Goal: Task Accomplishment & Management: Use online tool/utility

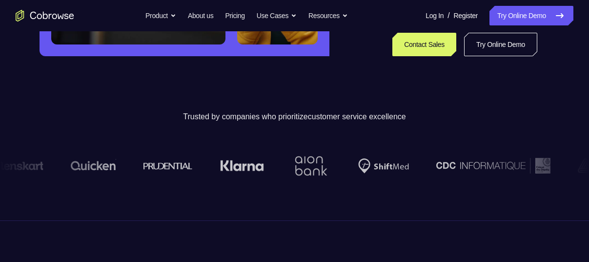
scroll to position [251, 0]
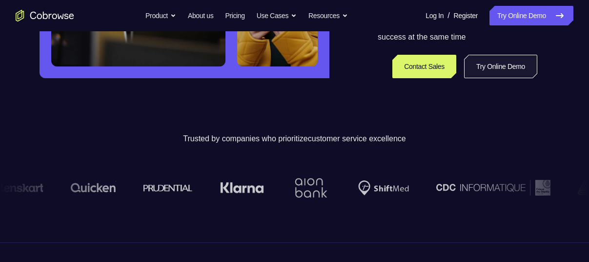
click at [499, 67] on link "Try Online Demo" at bounding box center [500, 66] width 73 height 23
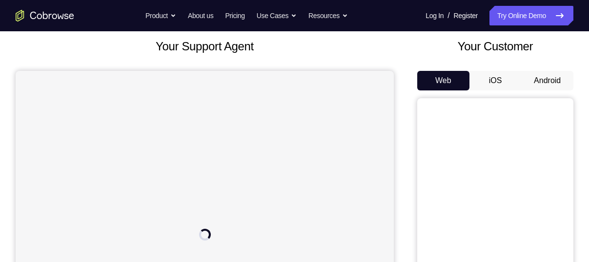
scroll to position [72, 0]
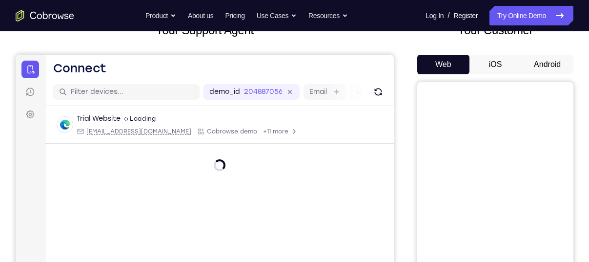
click at [530, 64] on button "Android" at bounding box center [547, 65] width 52 height 20
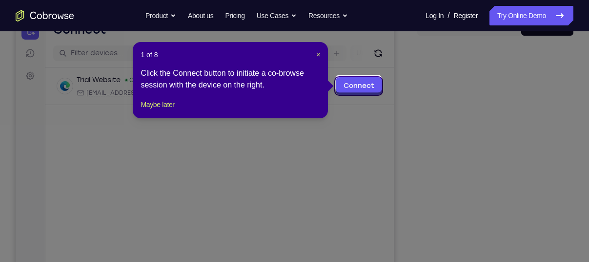
scroll to position [113, 0]
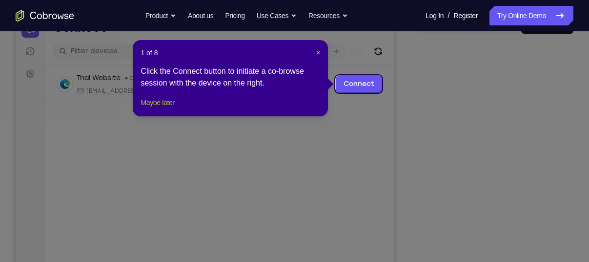
click at [170, 108] on button "Maybe later" at bounding box center [158, 103] width 34 height 12
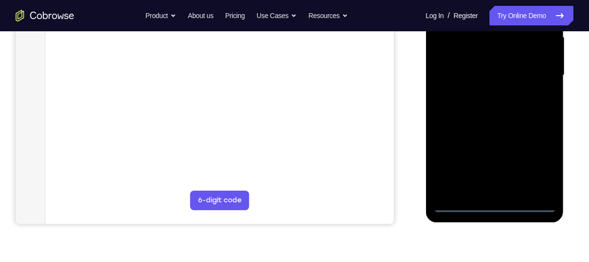
scroll to position [233, 0]
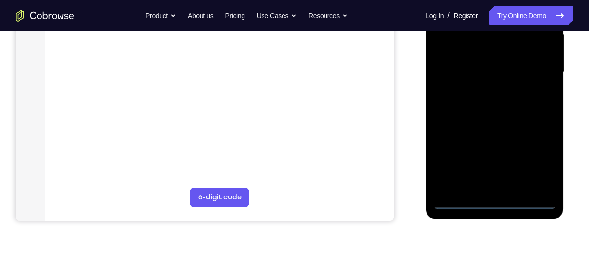
click at [500, 204] on div at bounding box center [494, 72] width 123 height 273
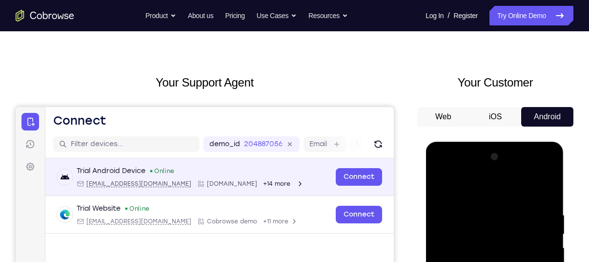
scroll to position [0, 0]
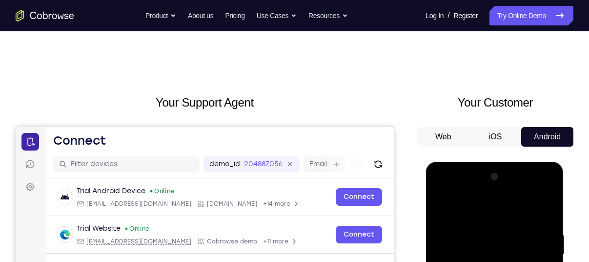
click at [31, 145] on icon at bounding box center [30, 142] width 10 height 10
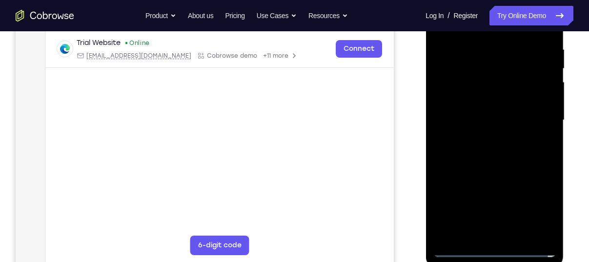
scroll to position [186, 0]
click at [536, 204] on div at bounding box center [494, 119] width 123 height 273
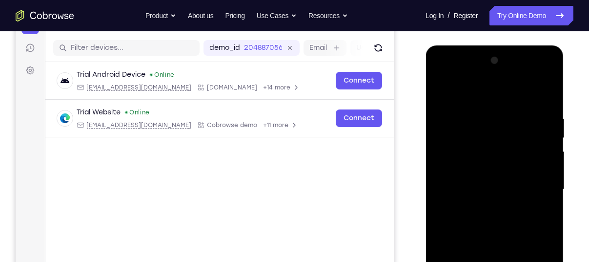
scroll to position [112, 0]
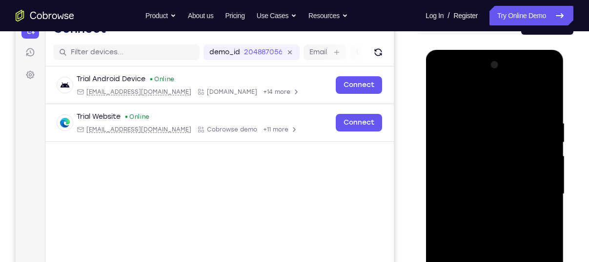
click at [441, 78] on div at bounding box center [494, 193] width 123 height 273
click at [474, 139] on div at bounding box center [494, 193] width 123 height 273
click at [469, 153] on div at bounding box center [494, 193] width 123 height 273
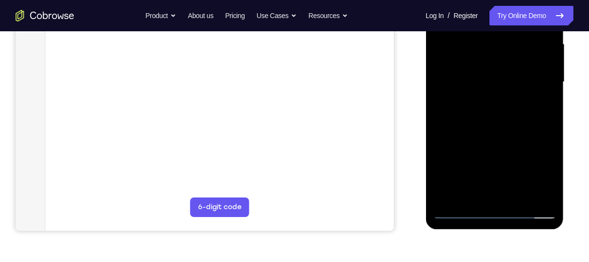
scroll to position [224, 0]
click at [484, 148] on div at bounding box center [494, 81] width 123 height 273
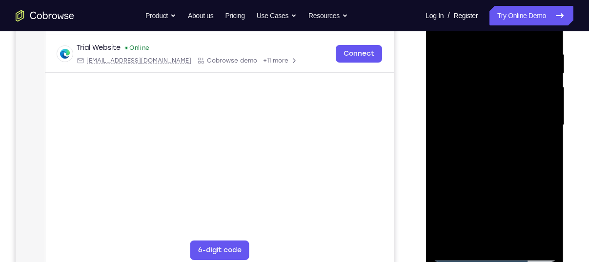
scroll to position [180, 0]
click at [449, 114] on div at bounding box center [494, 125] width 123 height 273
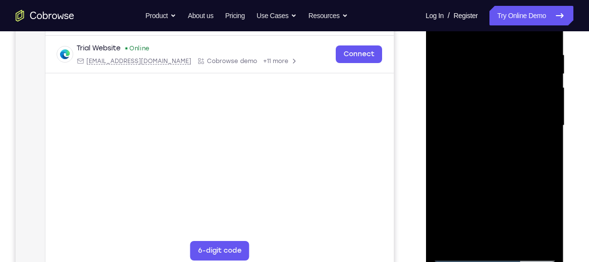
click at [449, 114] on div at bounding box center [494, 125] width 123 height 273
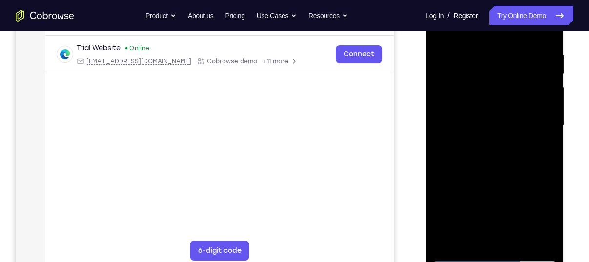
click at [449, 114] on div at bounding box center [494, 125] width 123 height 273
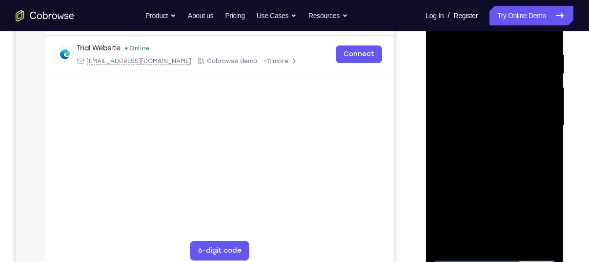
click at [449, 114] on div at bounding box center [494, 125] width 123 height 273
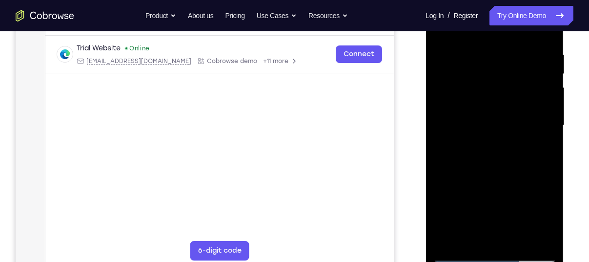
click at [449, 114] on div at bounding box center [494, 125] width 123 height 273
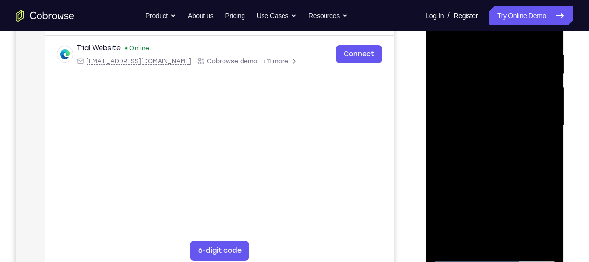
click at [449, 114] on div at bounding box center [494, 125] width 123 height 273
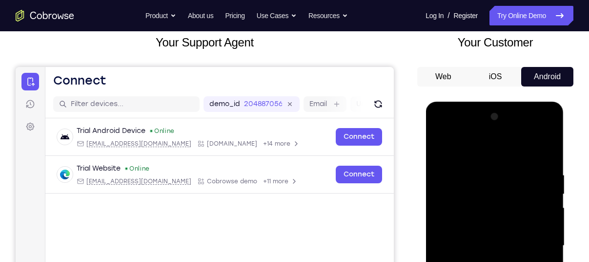
scroll to position [61, 0]
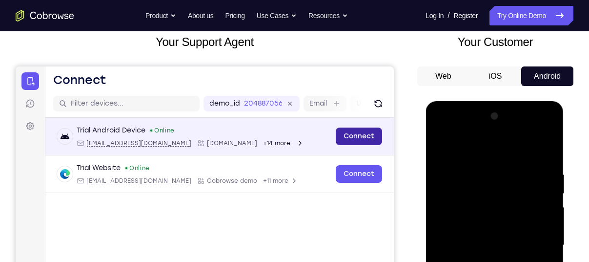
click at [367, 136] on link "Connect" at bounding box center [359, 136] width 46 height 18
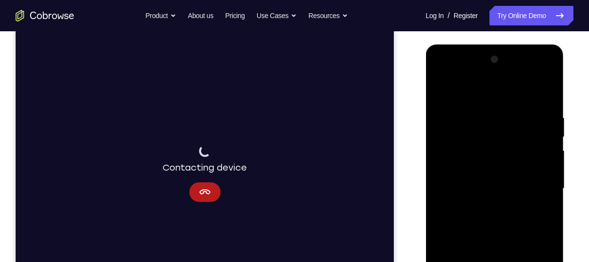
scroll to position [132, 0]
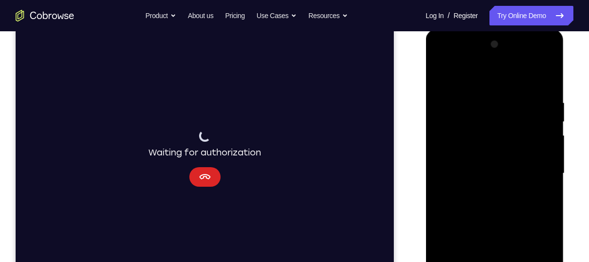
click at [205, 175] on icon "Cancel" at bounding box center [205, 177] width 12 height 12
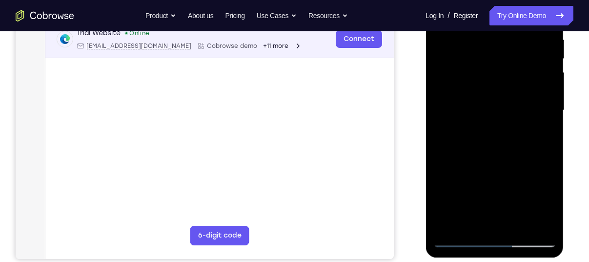
scroll to position [217, 0]
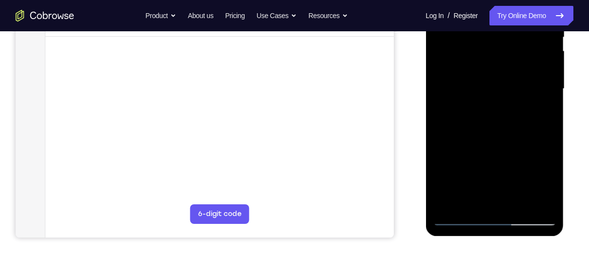
click at [492, 216] on div at bounding box center [494, 88] width 123 height 273
click at [537, 185] on div at bounding box center [494, 88] width 123 height 273
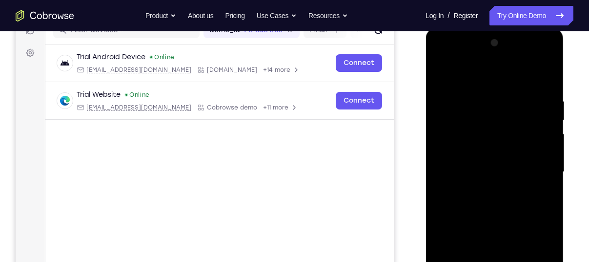
scroll to position [134, 0]
click at [452, 165] on div at bounding box center [494, 171] width 123 height 273
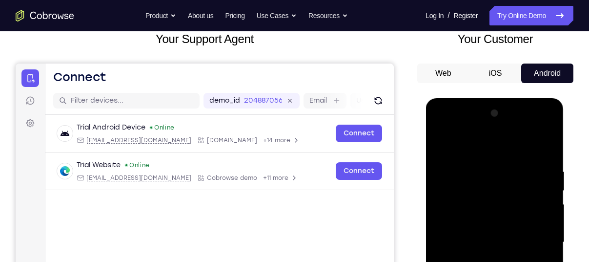
scroll to position [63, 0]
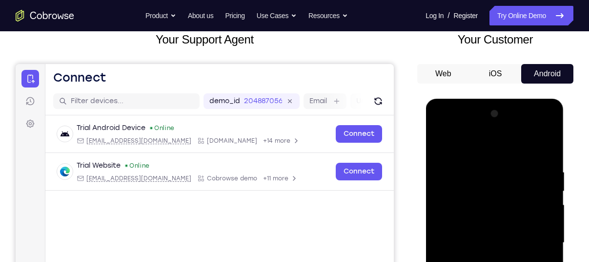
click at [485, 70] on button "iOS" at bounding box center [495, 74] width 52 height 20
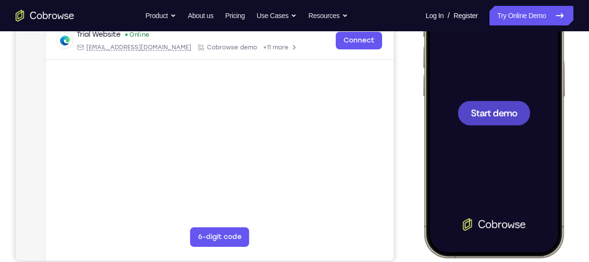
scroll to position [0, 0]
click at [496, 116] on span "Start demo" at bounding box center [494, 112] width 46 height 9
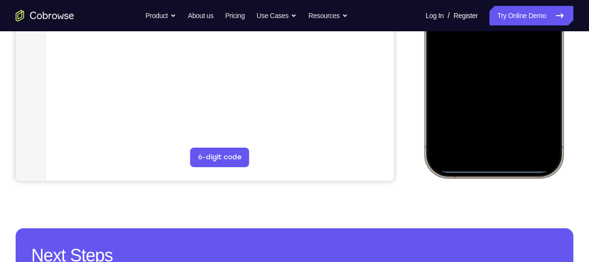
scroll to position [275, 0]
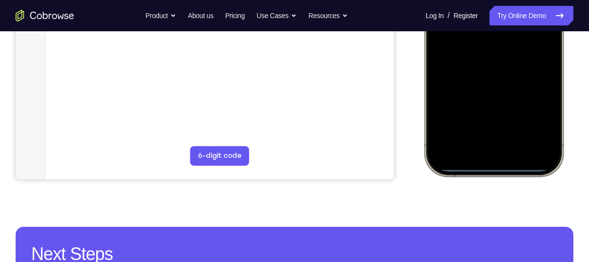
click at [494, 167] on div at bounding box center [493, 31] width 128 height 279
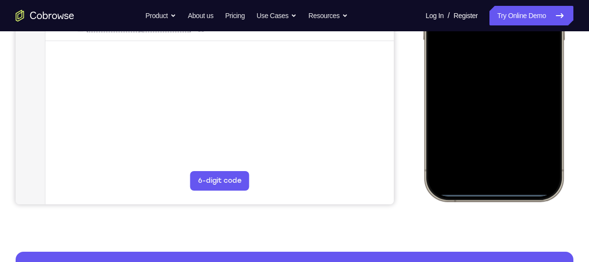
scroll to position [250, 0]
drag, startPoint x: 494, startPoint y: 192, endPoint x: 496, endPoint y: 159, distance: 33.2
click at [496, 159] on div at bounding box center [493, 56] width 128 height 279
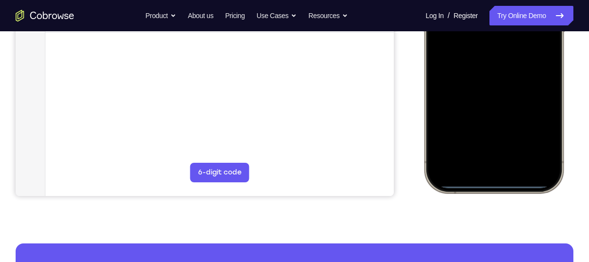
scroll to position [247, 0]
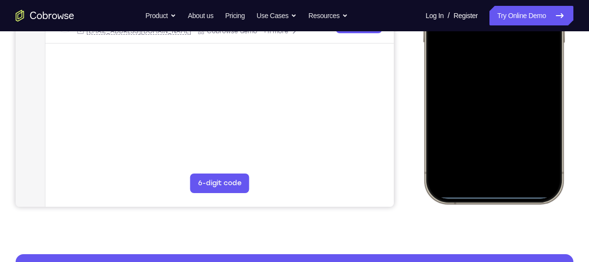
click at [519, 110] on div at bounding box center [493, 58] width 128 height 279
drag, startPoint x: 551, startPoint y: 86, endPoint x: 459, endPoint y: 104, distance: 94.1
click at [459, 104] on div at bounding box center [493, 58] width 128 height 279
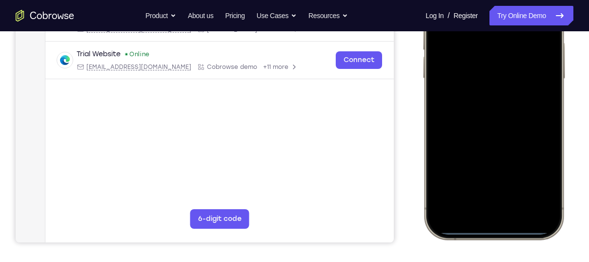
scroll to position [209, 0]
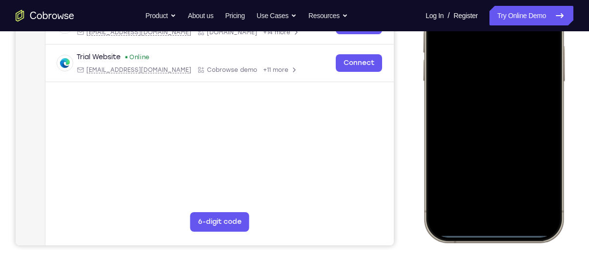
drag, startPoint x: 489, startPoint y: 232, endPoint x: 489, endPoint y: 101, distance: 131.8
click at [489, 101] on div at bounding box center [493, 97] width 128 height 279
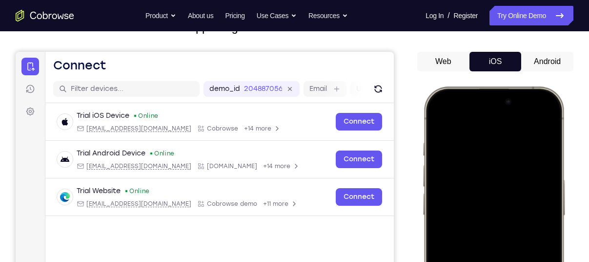
scroll to position [64, 0]
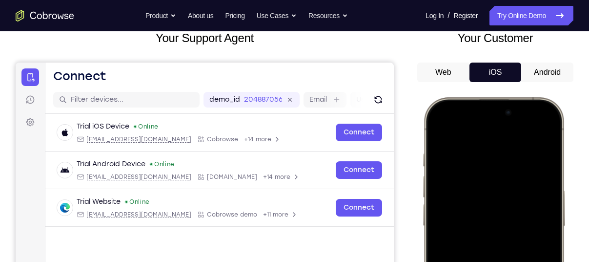
drag, startPoint x: 502, startPoint y: 129, endPoint x: 495, endPoint y: 279, distance: 150.0
click at [495, 261] on div at bounding box center [493, 241] width 128 height 279
drag, startPoint x: 528, startPoint y: 111, endPoint x: 514, endPoint y: 184, distance: 74.6
click at [514, 184] on div at bounding box center [493, 241] width 128 height 279
click at [0, 0] on div "Web iOS Android" at bounding box center [0, 0] width 0 height 0
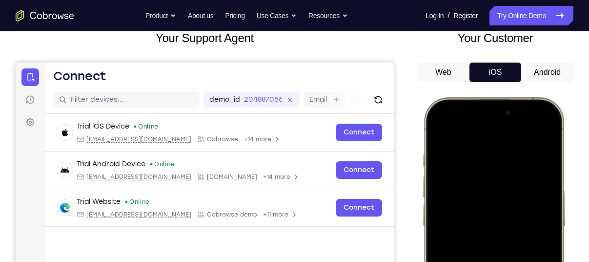
click at [54, 144] on button "Android" at bounding box center [50, 147] width 7 height 6
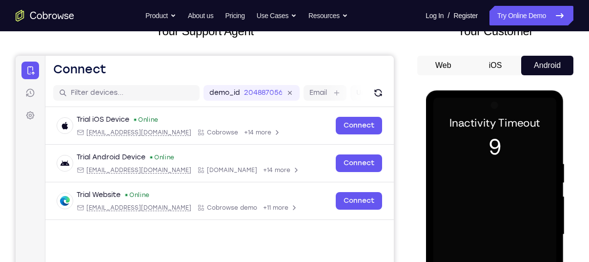
scroll to position [71, 0]
click at [0, 0] on button "iOS" at bounding box center [0, 0] width 0 height 0
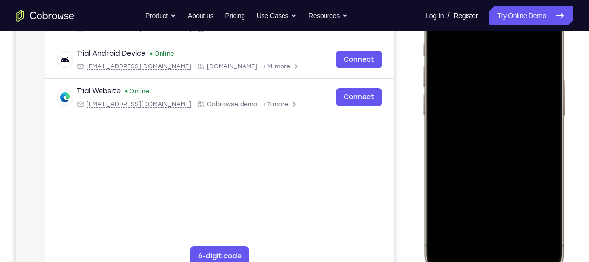
scroll to position [176, 0]
click at [460, 152] on div at bounding box center [493, 130] width 128 height 279
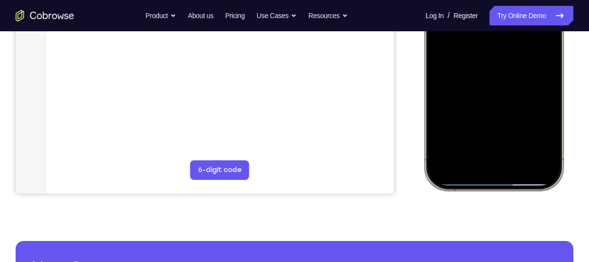
drag, startPoint x: 460, startPoint y: -38, endPoint x: 461, endPoint y: 10, distance: 47.8
click at [461, 10] on div at bounding box center [493, 45] width 128 height 279
drag, startPoint x: 483, startPoint y: 180, endPoint x: 480, endPoint y: 93, distance: 86.9
click at [480, 93] on div at bounding box center [493, 45] width 128 height 279
drag, startPoint x: 431, startPoint y: 149, endPoint x: 581, endPoint y: 150, distance: 150.3
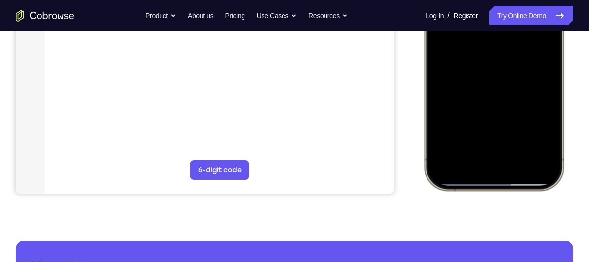
click at [569, 150] on html "Online web based iOS Simulators and Android Emulators. Run iPhone, iPad, Mobile…" at bounding box center [495, 47] width 146 height 293
drag, startPoint x: 538, startPoint y: 95, endPoint x: 295, endPoint y: 107, distance: 243.4
click at [422, 107] on html "Online web based iOS Simulators and Android Emulators. Run iPhone, iPad, Mobile…" at bounding box center [495, 47] width 146 height 293
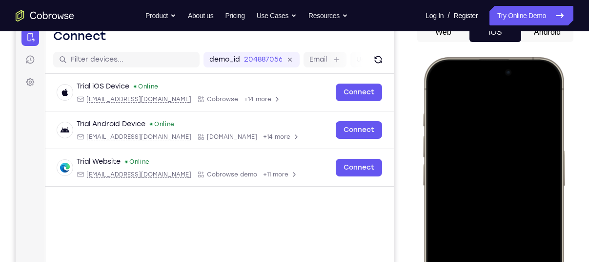
scroll to position [94, 0]
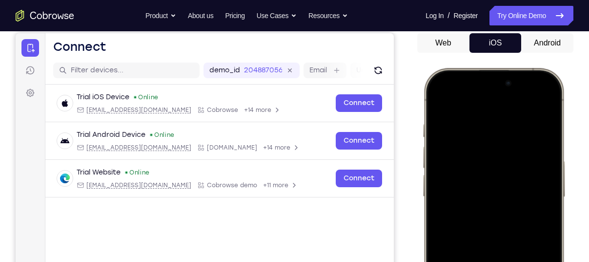
drag, startPoint x: 486, startPoint y: 94, endPoint x: 493, endPoint y: 100, distance: 8.7
click at [493, 100] on div at bounding box center [493, 212] width 128 height 279
click at [491, 104] on div at bounding box center [493, 212] width 128 height 279
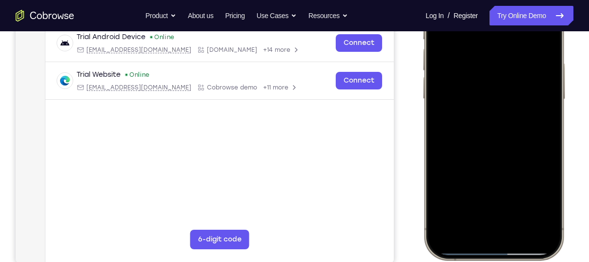
scroll to position [198, 0]
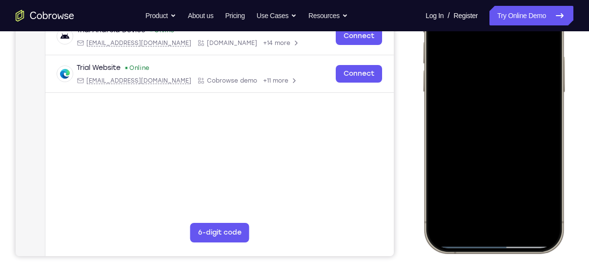
drag, startPoint x: 499, startPoint y: 247, endPoint x: 476, endPoint y: 60, distance: 188.4
click at [476, 60] on div at bounding box center [493, 108] width 128 height 279
drag, startPoint x: 486, startPoint y: 243, endPoint x: 480, endPoint y: 100, distance: 143.1
click at [480, 100] on div at bounding box center [493, 108] width 128 height 279
click at [481, 245] on div at bounding box center [493, 108] width 128 height 279
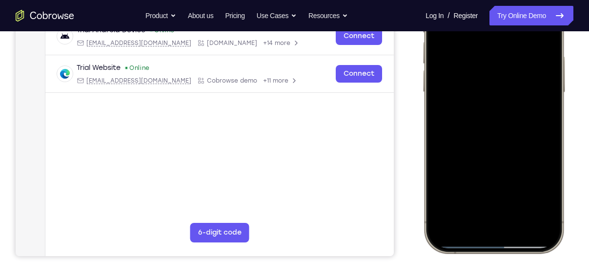
click at [481, 245] on div at bounding box center [493, 108] width 128 height 279
drag, startPoint x: 481, startPoint y: 245, endPoint x: 535, endPoint y: 118, distance: 138.2
click at [535, 118] on div at bounding box center [493, 108] width 128 height 279
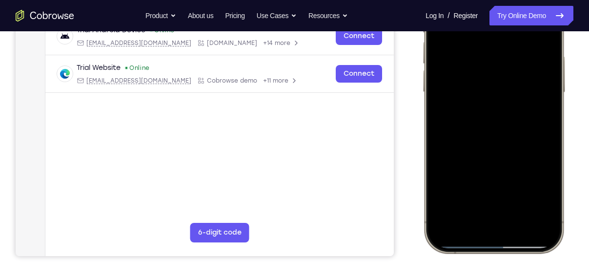
drag, startPoint x: 514, startPoint y: 244, endPoint x: 498, endPoint y: 69, distance: 174.9
click at [498, 69] on div at bounding box center [493, 108] width 128 height 279
drag, startPoint x: 500, startPoint y: 244, endPoint x: 502, endPoint y: 122, distance: 121.5
click at [502, 122] on div at bounding box center [493, 108] width 128 height 279
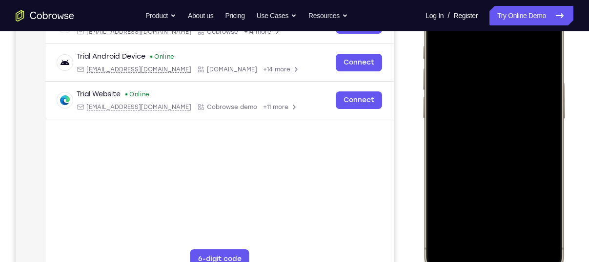
click at [489, 107] on div at bounding box center [493, 134] width 128 height 279
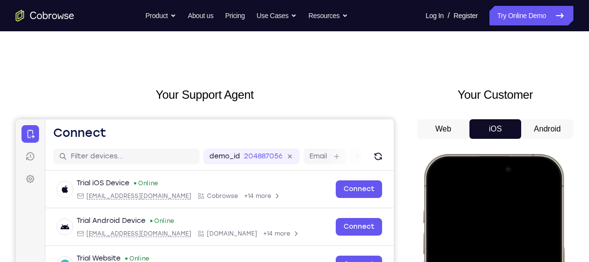
scroll to position [7, 0]
